Goal: Task Accomplishment & Management: Manage account settings

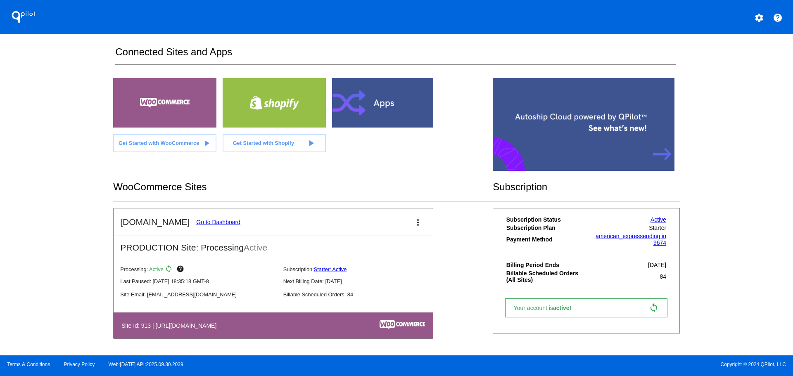
scroll to position [133, 0]
click at [760, 14] on mat-icon "settings" at bounding box center [759, 18] width 10 height 10
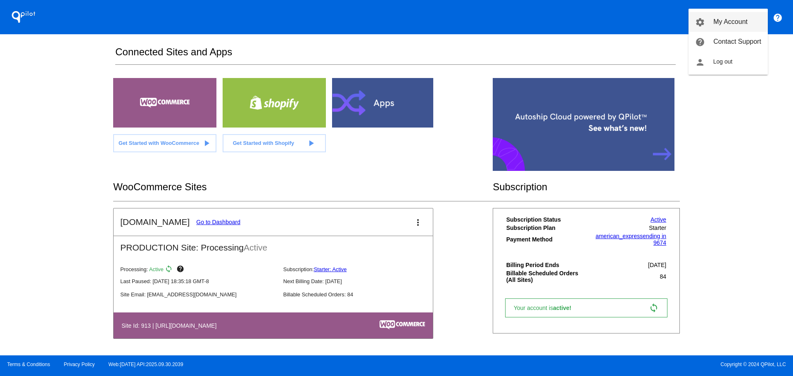
click at [741, 24] on span "My Account" at bounding box center [730, 21] width 34 height 7
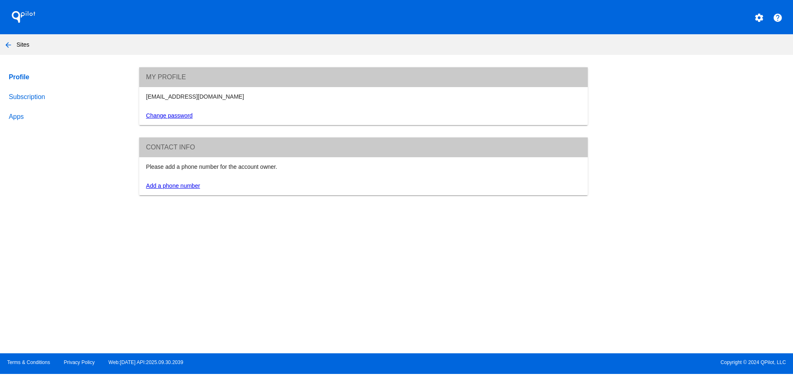
click at [44, 95] on link "Subscription" at bounding box center [66, 97] width 118 height 20
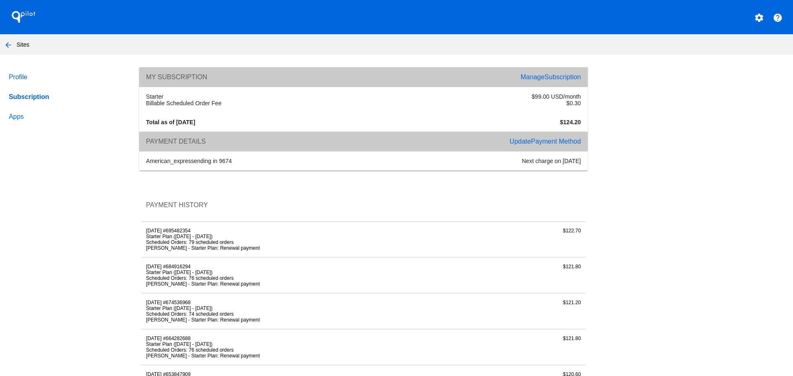
click at [12, 45] on mat-icon "arrow_back" at bounding box center [8, 45] width 10 height 10
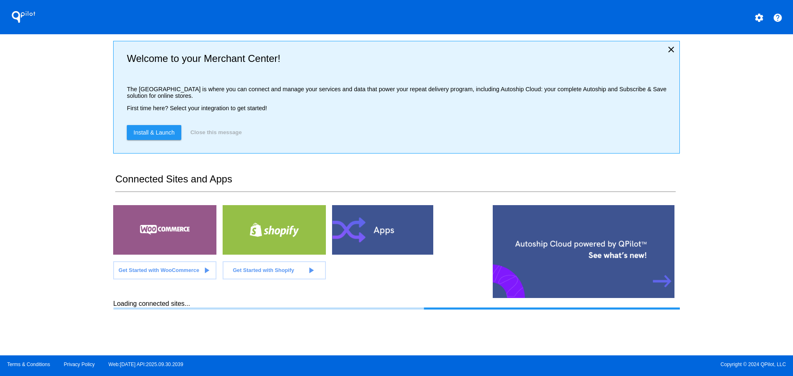
click at [756, 17] on mat-icon "settings" at bounding box center [759, 18] width 10 height 10
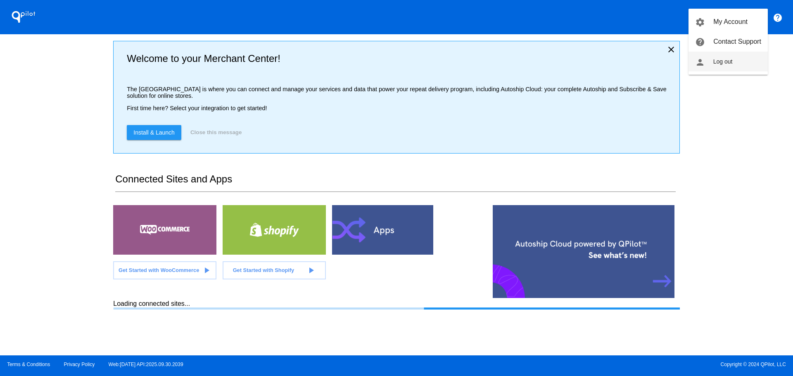
click at [729, 67] on button "person Log out" at bounding box center [727, 62] width 79 height 20
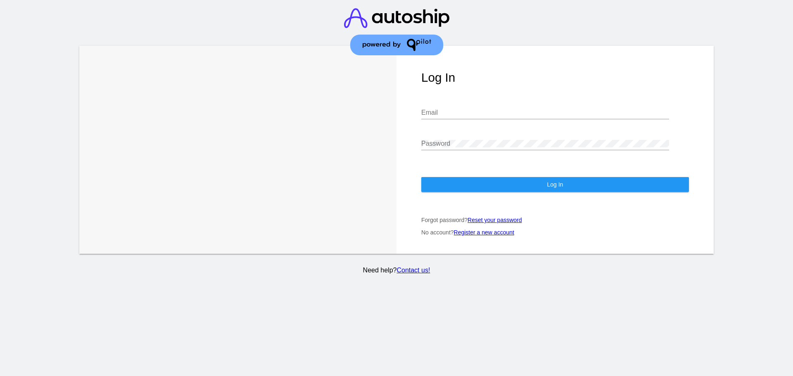
click at [536, 109] on input "Email" at bounding box center [545, 112] width 248 height 7
type input "[EMAIL_ADDRESS][DOMAIN_NAME]"
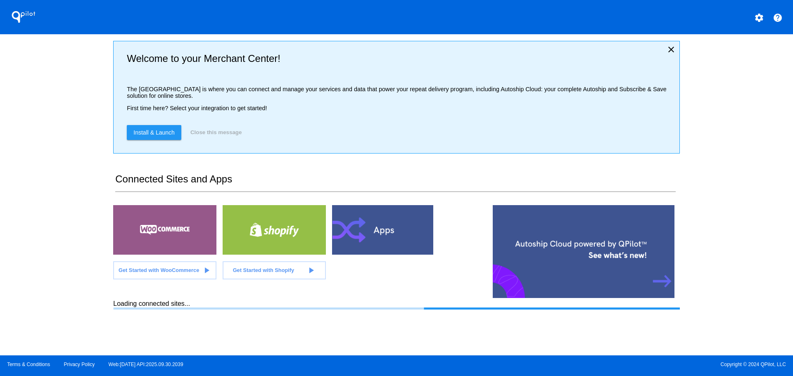
click at [756, 17] on mat-icon "settings" at bounding box center [759, 18] width 10 height 10
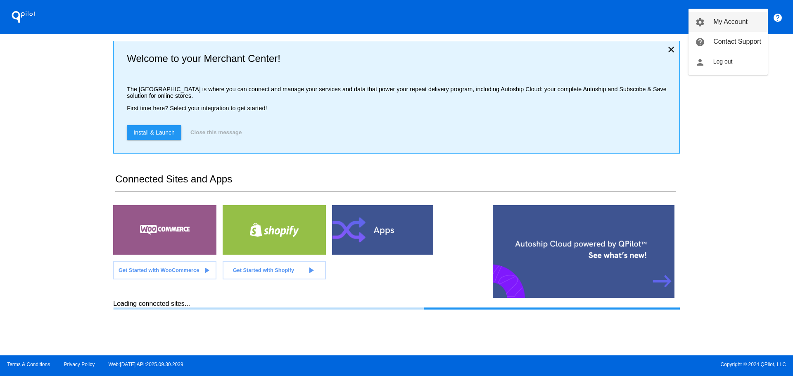
click at [741, 25] on span "My Account" at bounding box center [730, 21] width 34 height 7
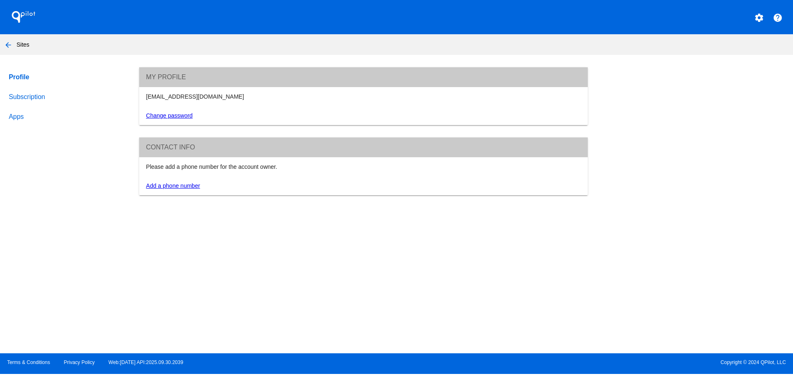
click at [27, 95] on link "Subscription" at bounding box center [66, 97] width 118 height 20
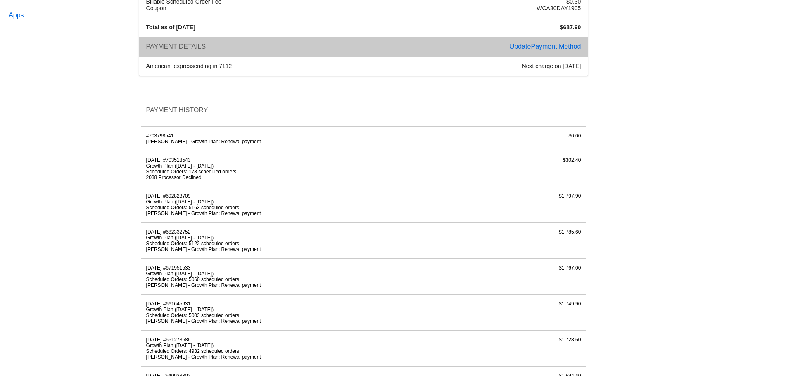
scroll to position [83, 0]
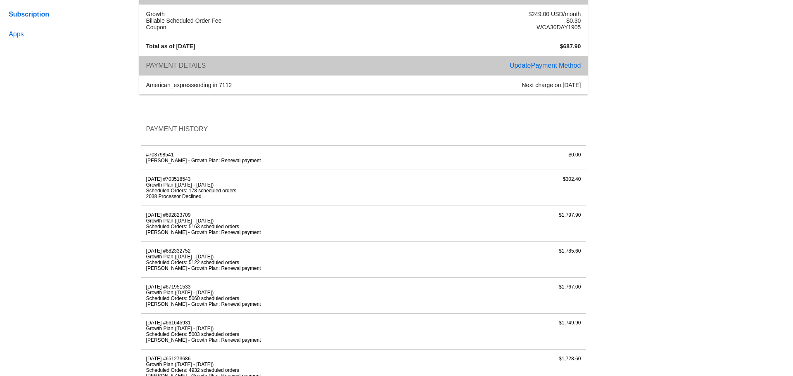
drag, startPoint x: 557, startPoint y: 182, endPoint x: 585, endPoint y: 181, distance: 28.9
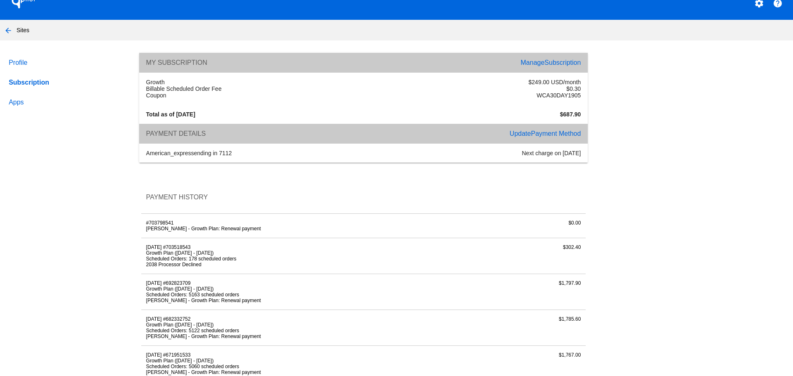
scroll to position [0, 0]
